Goal: Information Seeking & Learning: Understand process/instructions

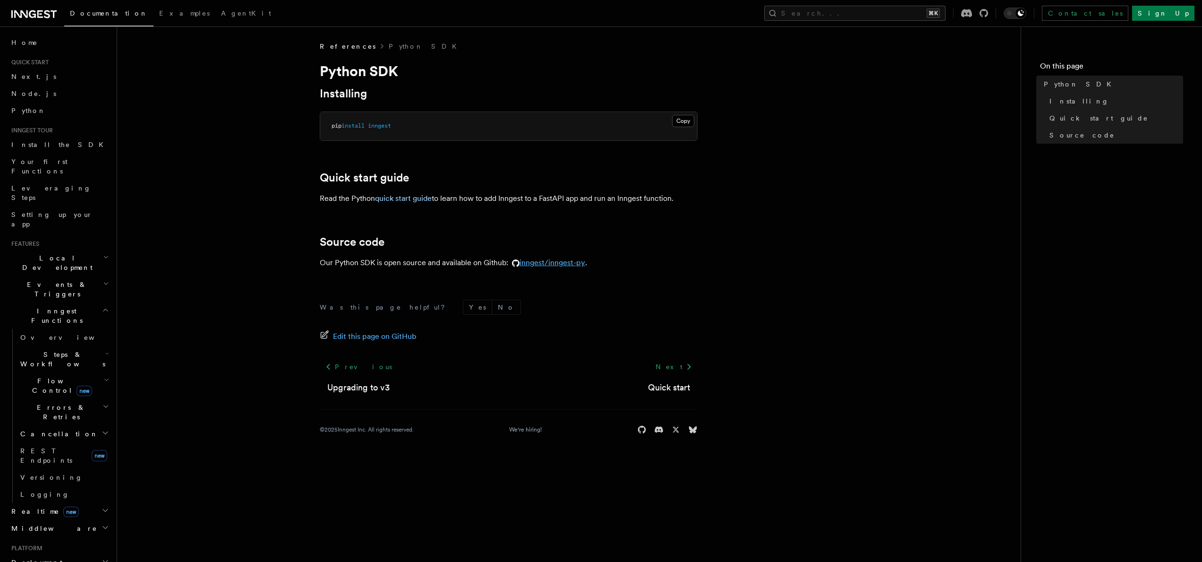
click at [538, 265] on link "inngest/inngest-py" at bounding box center [546, 262] width 77 height 9
click at [410, 198] on link "quick start guide" at bounding box center [403, 198] width 57 height 9
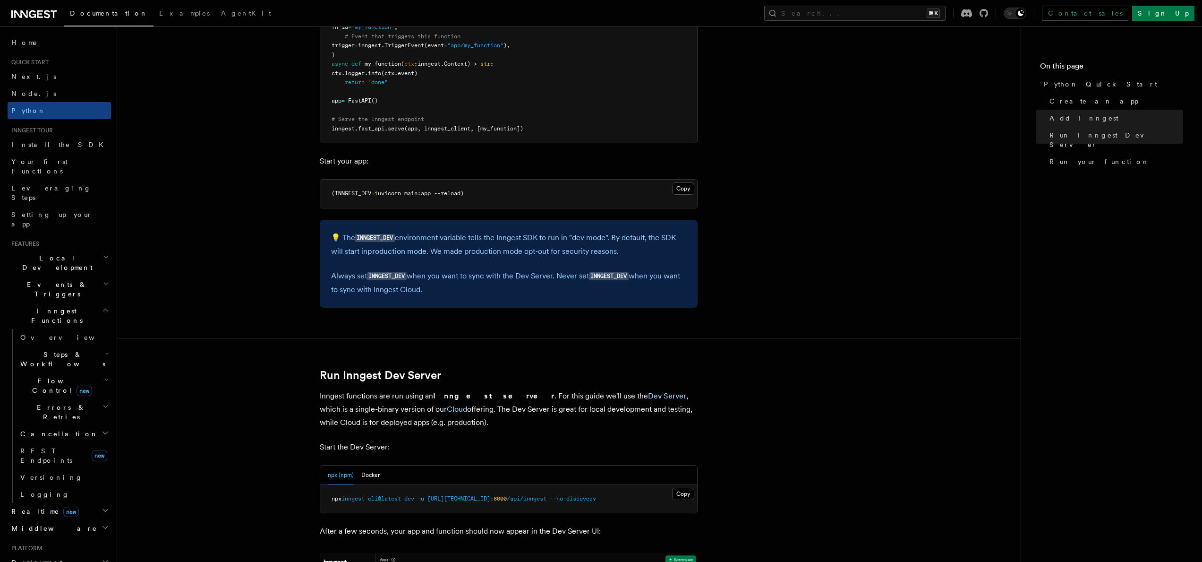
scroll to position [831, 0]
